Goal: Information Seeking & Learning: Learn about a topic

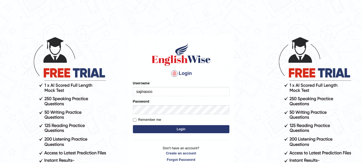
type input "sajinaooo"
click at [152, 127] on button "Login" at bounding box center [181, 129] width 96 height 8
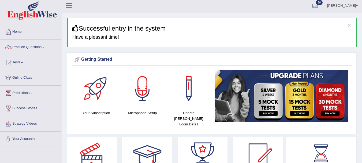
scroll to position [2, 0]
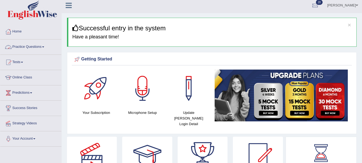
click at [44, 48] on link "Practice Questions" at bounding box center [30, 45] width 61 height 13
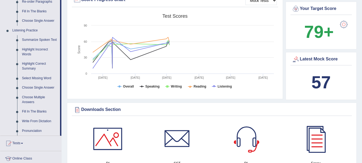
scroll to position [201, 0]
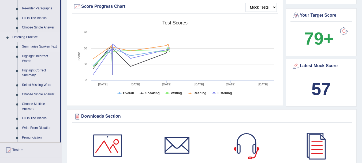
click at [29, 46] on link "Summarize Spoken Text" at bounding box center [40, 47] width 40 height 10
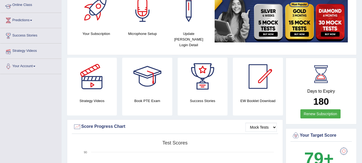
scroll to position [86, 0]
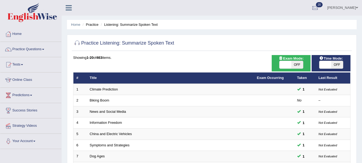
click at [43, 50] on link "Practice Questions" at bounding box center [30, 48] width 61 height 13
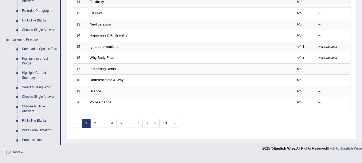
scroll to position [196, 0]
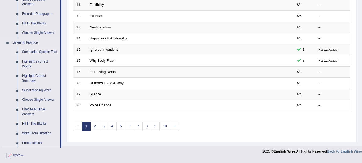
click at [51, 52] on link "Summarize Spoken Text" at bounding box center [40, 52] width 40 height 10
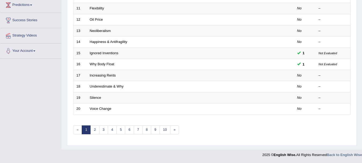
scroll to position [133, 0]
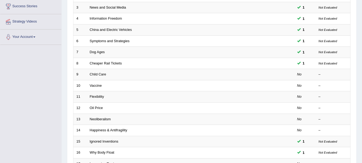
scroll to position [105, 0]
